Goal: Information Seeking & Learning: Learn about a topic

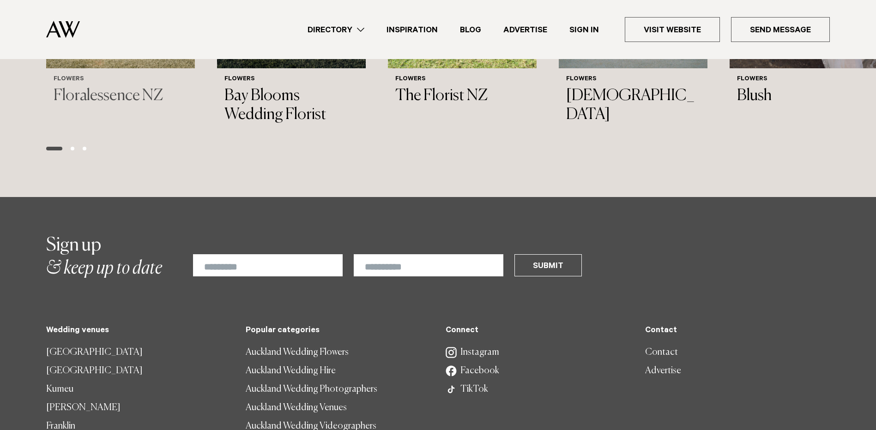
scroll to position [1108, 0]
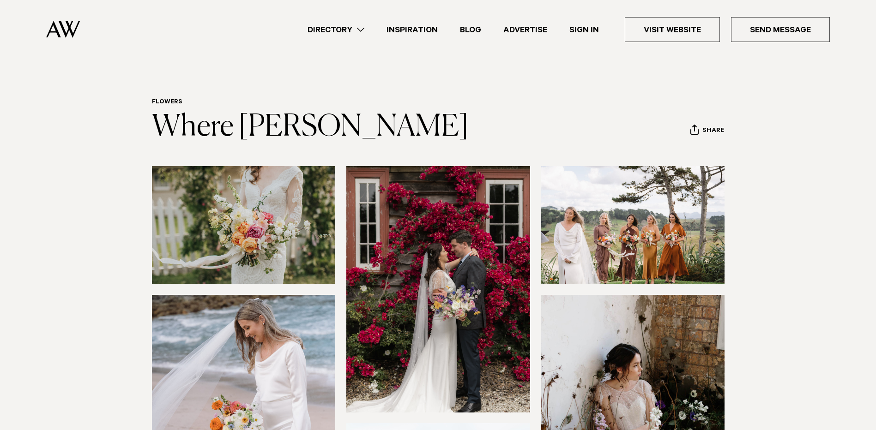
click at [361, 31] on link "Directory" at bounding box center [335, 30] width 79 height 12
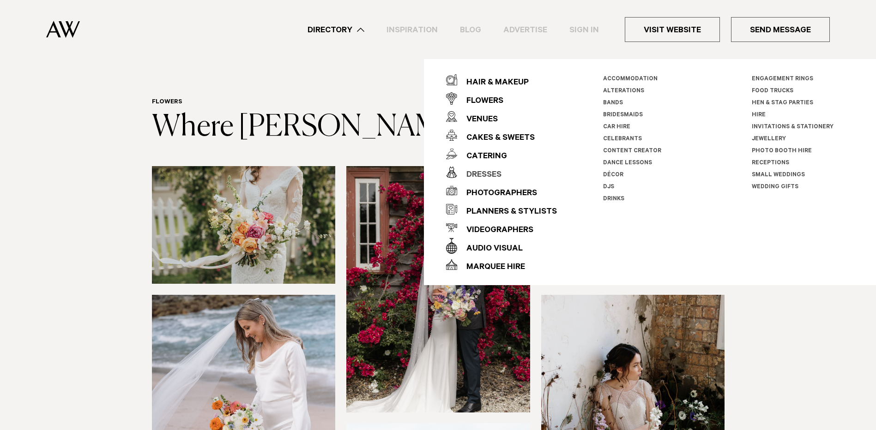
click at [478, 170] on div "Dresses" at bounding box center [479, 175] width 44 height 18
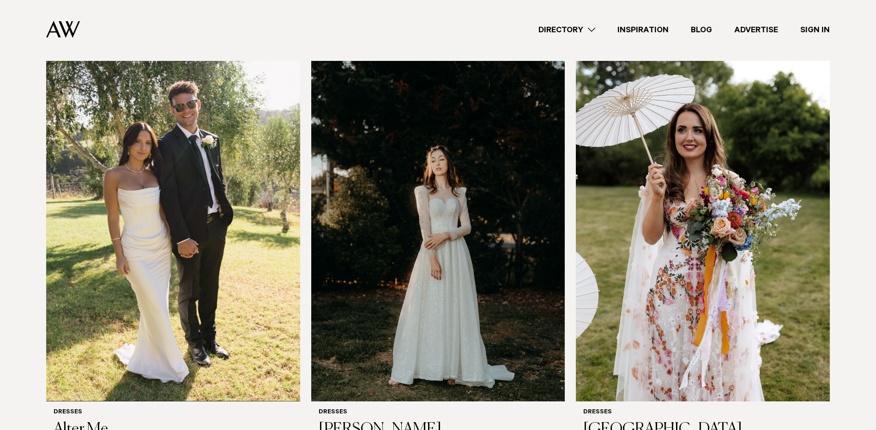
scroll to position [231, 0]
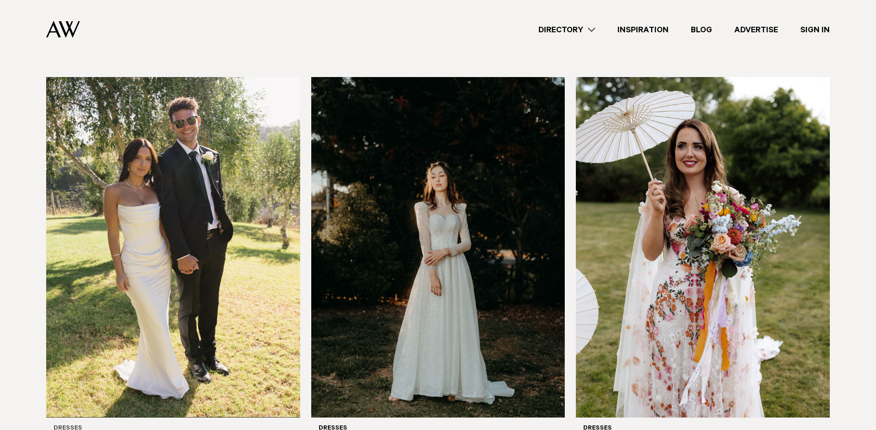
click at [191, 261] on img at bounding box center [173, 247] width 254 height 340
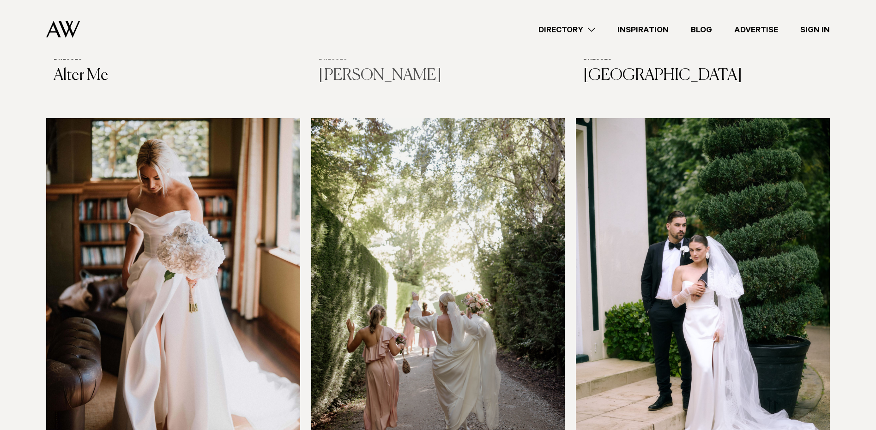
scroll to position [646, 0]
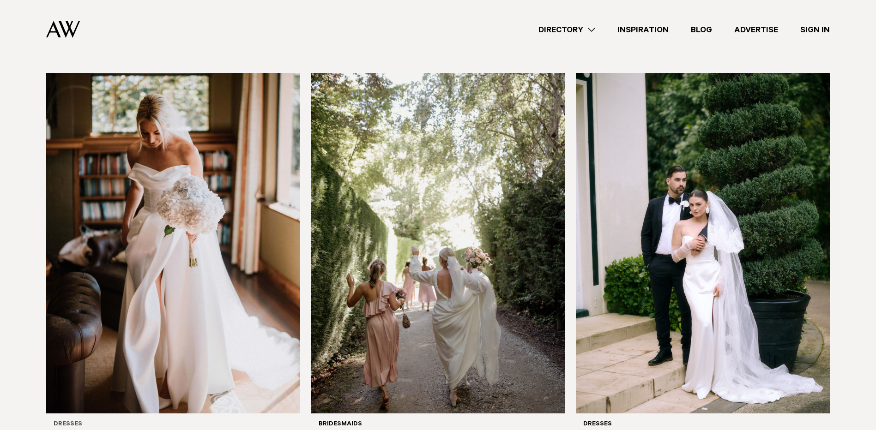
click at [171, 255] on img at bounding box center [173, 243] width 254 height 340
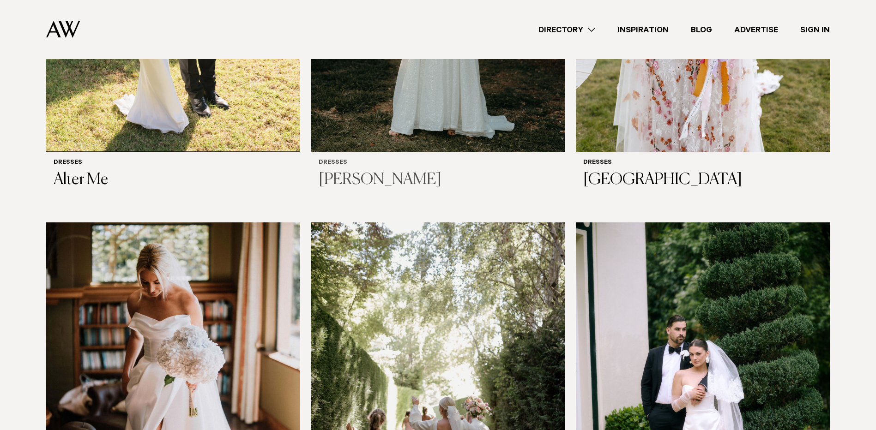
scroll to position [369, 0]
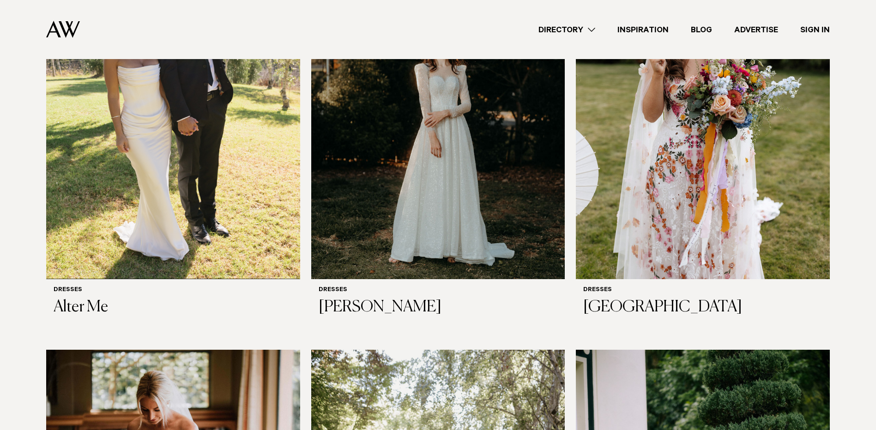
click at [586, 33] on link "Directory" at bounding box center [566, 30] width 79 height 12
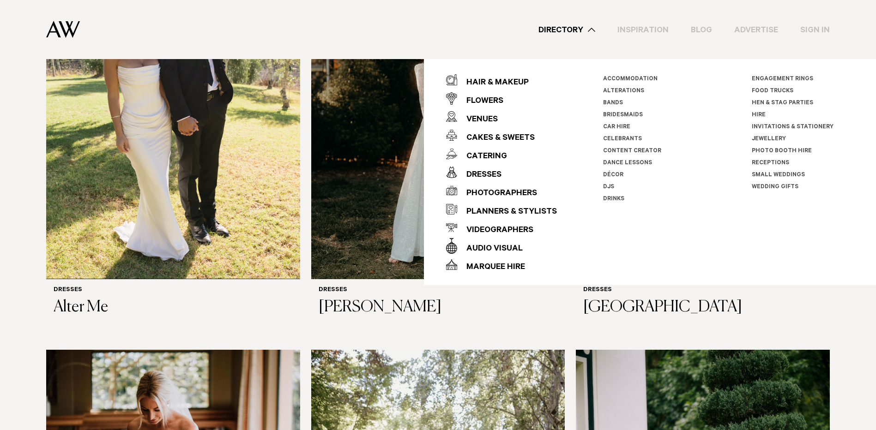
click at [663, 24] on link "Inspiration" at bounding box center [642, 30] width 73 height 12
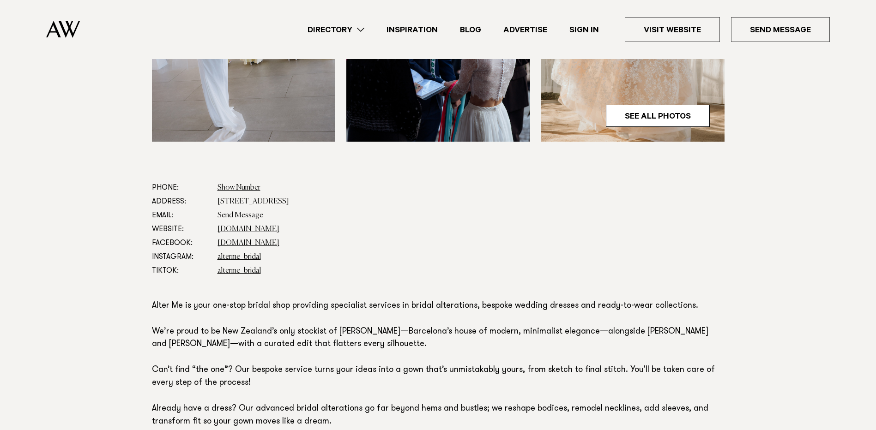
scroll to position [462, 0]
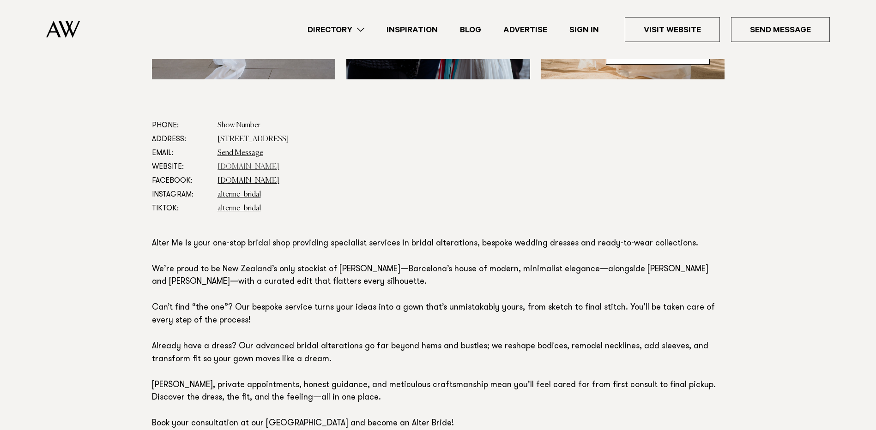
click at [244, 168] on link "alterme.co.nz" at bounding box center [248, 166] width 62 height 7
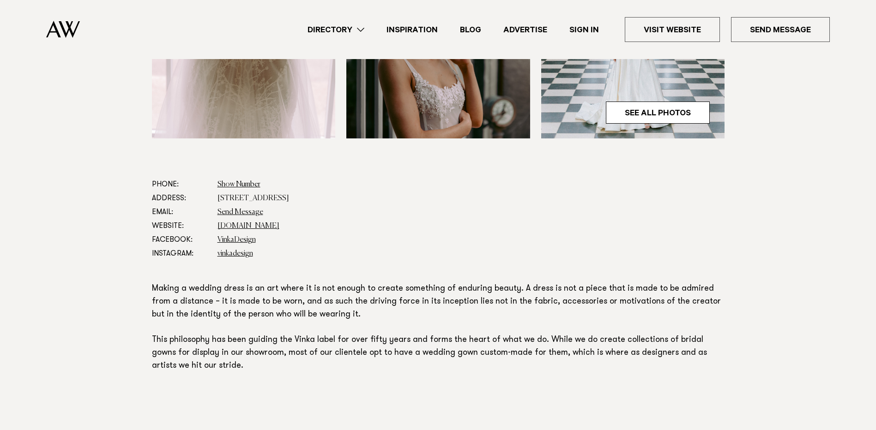
scroll to position [415, 0]
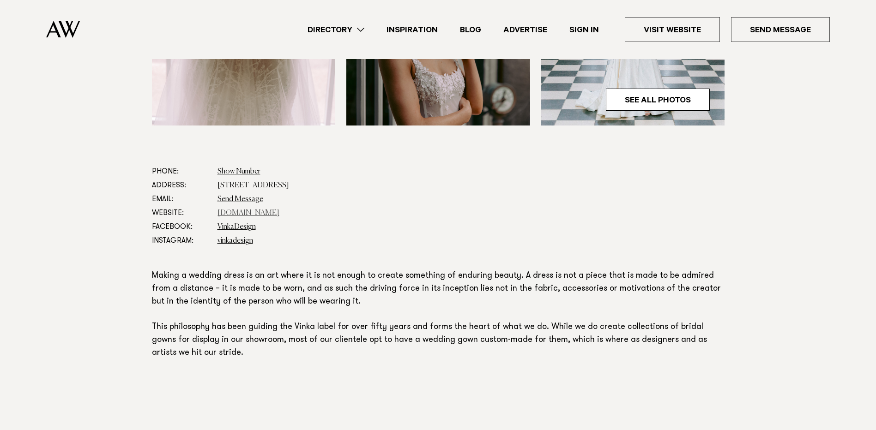
click at [242, 212] on link "[DOMAIN_NAME]" at bounding box center [248, 213] width 62 height 7
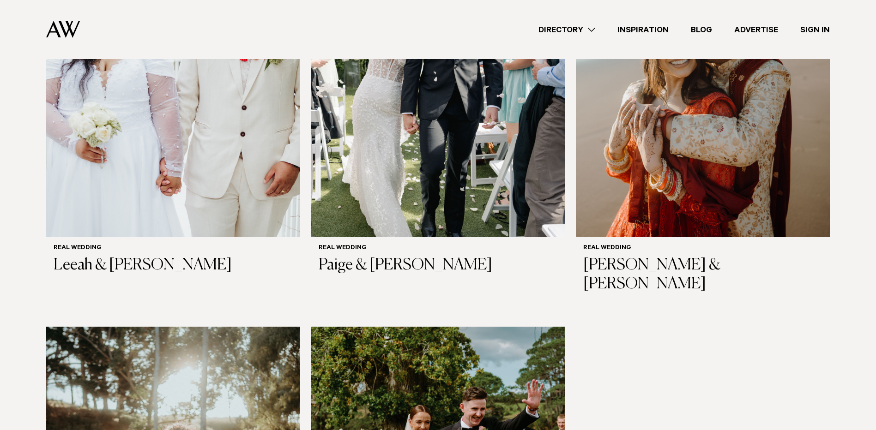
scroll to position [1246, 0]
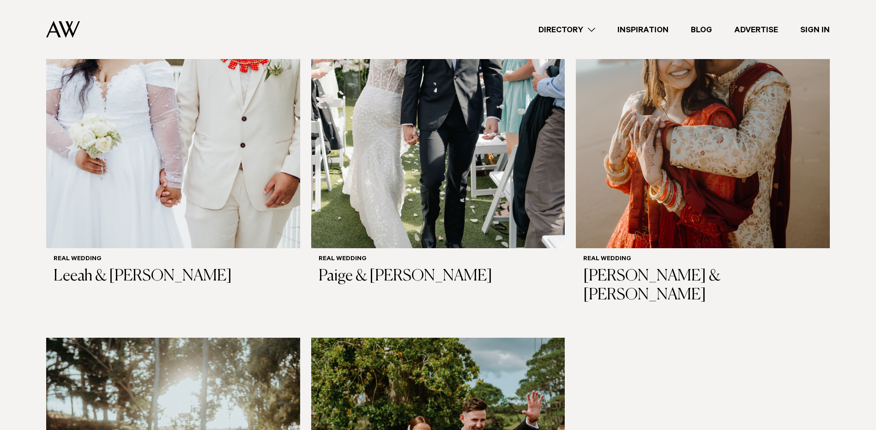
click at [703, 35] on link "Blog" at bounding box center [700, 30] width 43 height 12
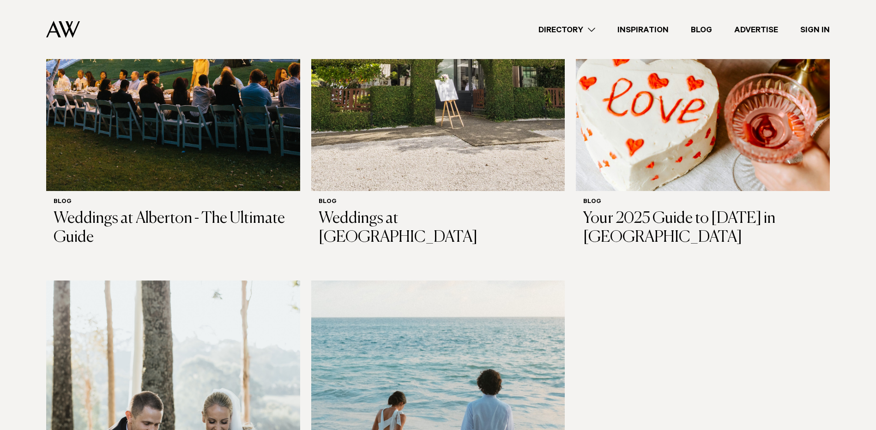
scroll to position [1338, 0]
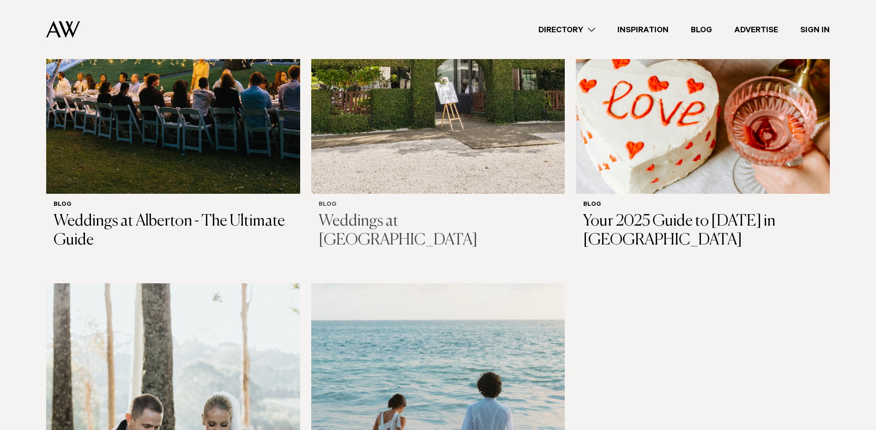
click at [435, 212] on h3 "Weddings at Tui Hills" at bounding box center [437, 231] width 239 height 38
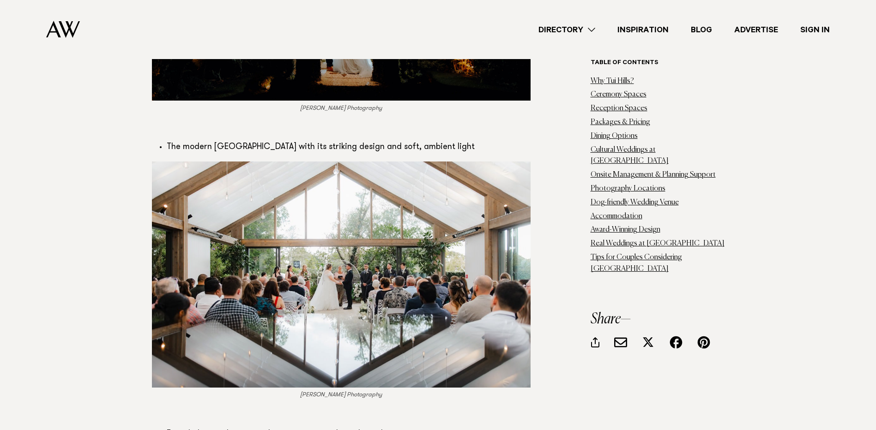
scroll to position [6323, 0]
